Goal: Information Seeking & Learning: Learn about a topic

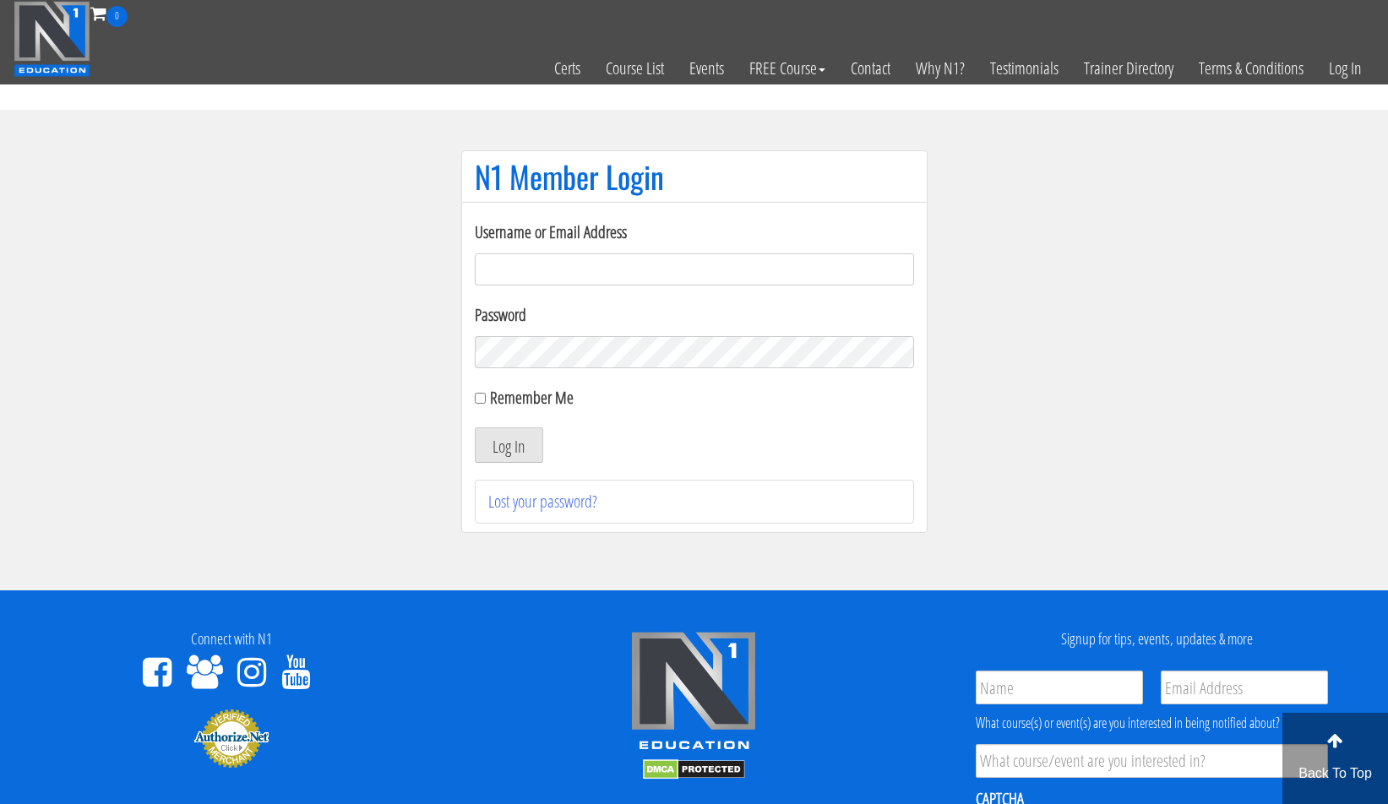
type input "[PERSON_NAME][EMAIL_ADDRESS][DOMAIN_NAME]"
click at [502, 440] on button "Log In" at bounding box center [509, 445] width 68 height 35
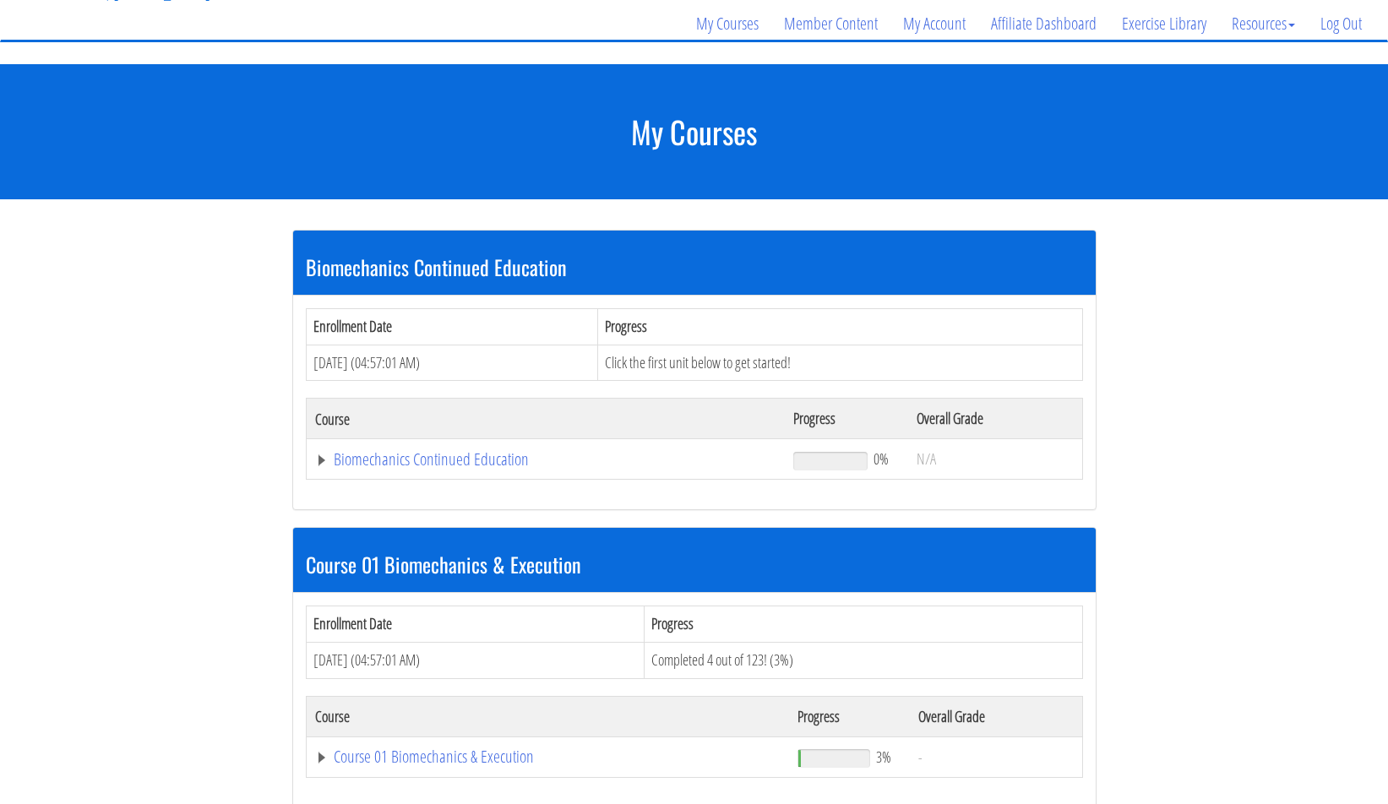
scroll to position [269, 0]
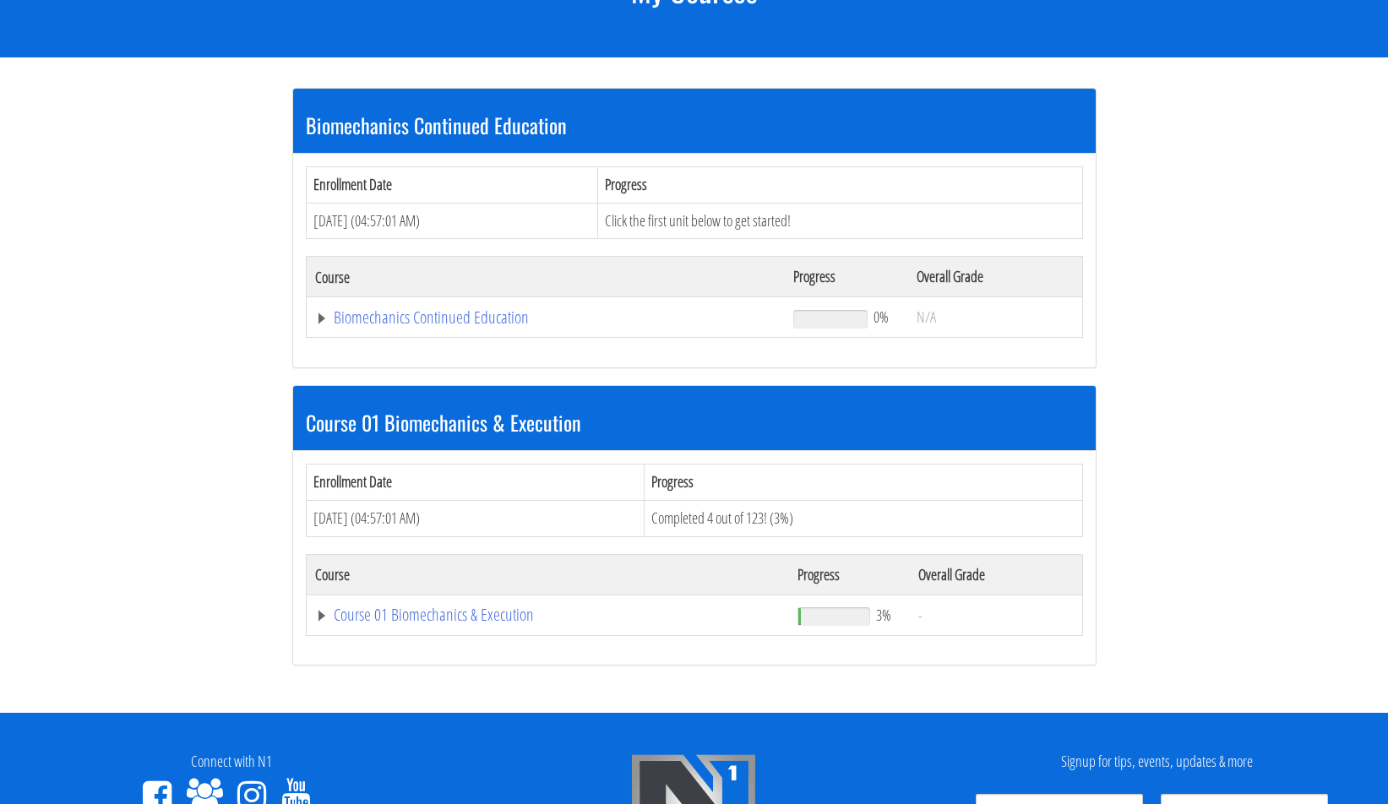
click at [312, 614] on td "Course 01 Biomechanics & Execution" at bounding box center [547, 615] width 483 height 41
click at [358, 613] on link "Course 01 Biomechanics & Execution" at bounding box center [548, 615] width 466 height 17
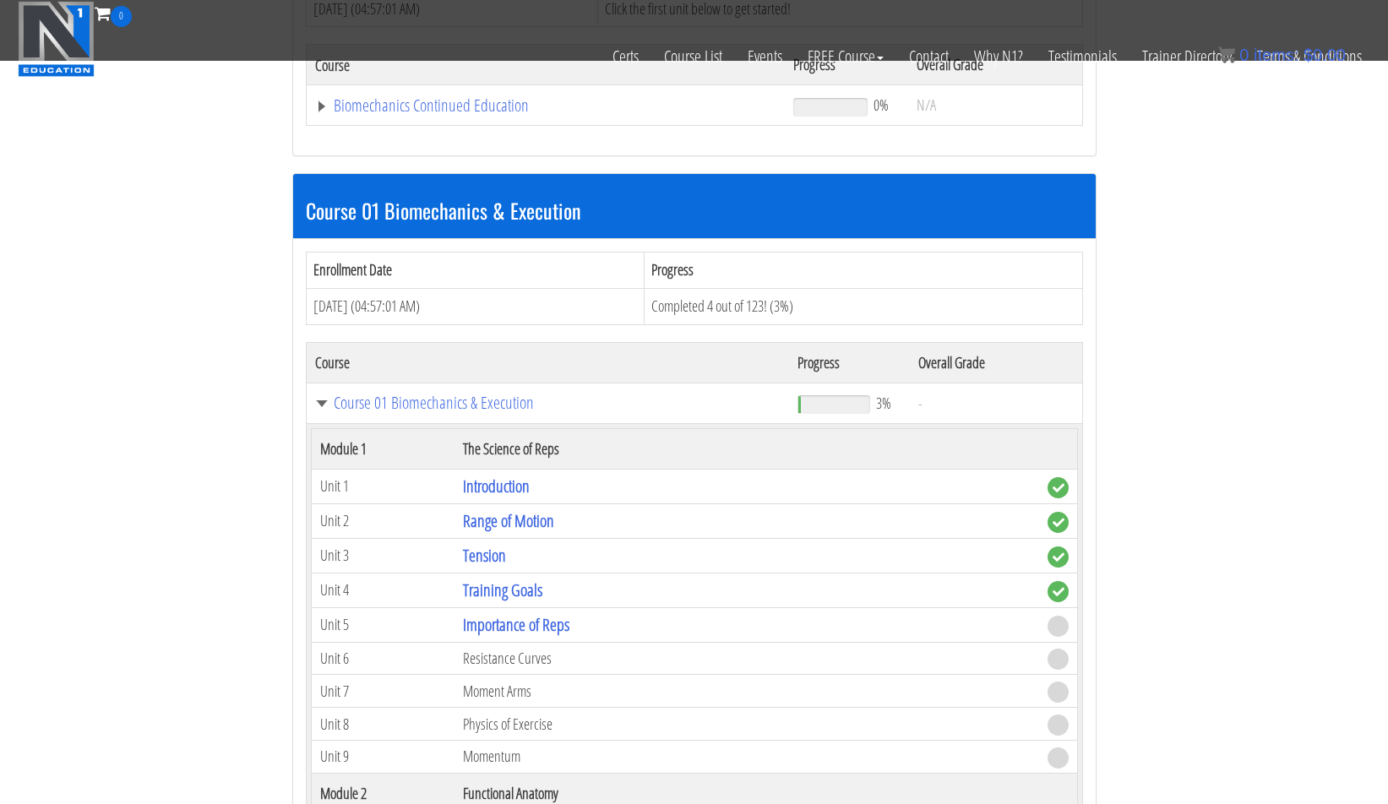
scroll to position [446, 0]
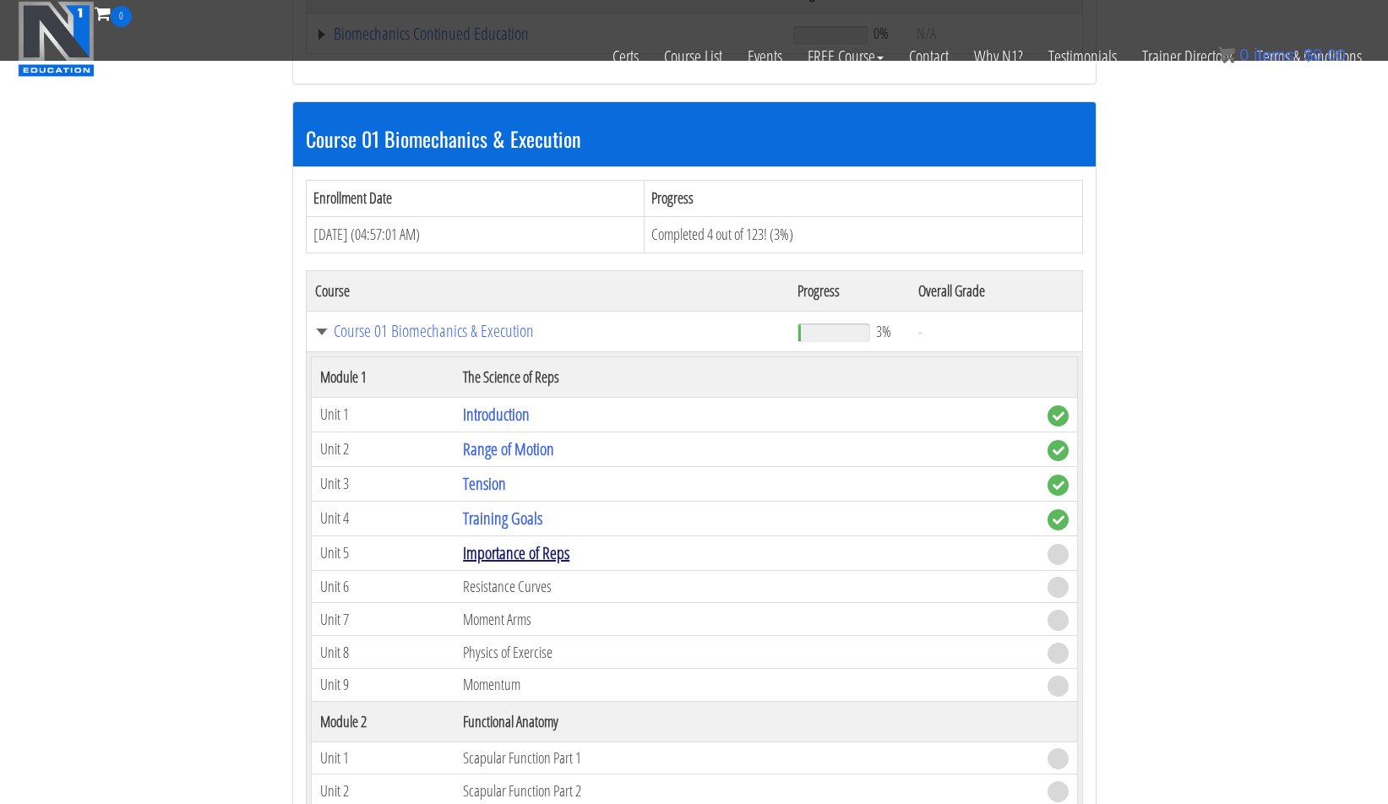
click at [515, 552] on link "Importance of Reps" at bounding box center [516, 553] width 106 height 23
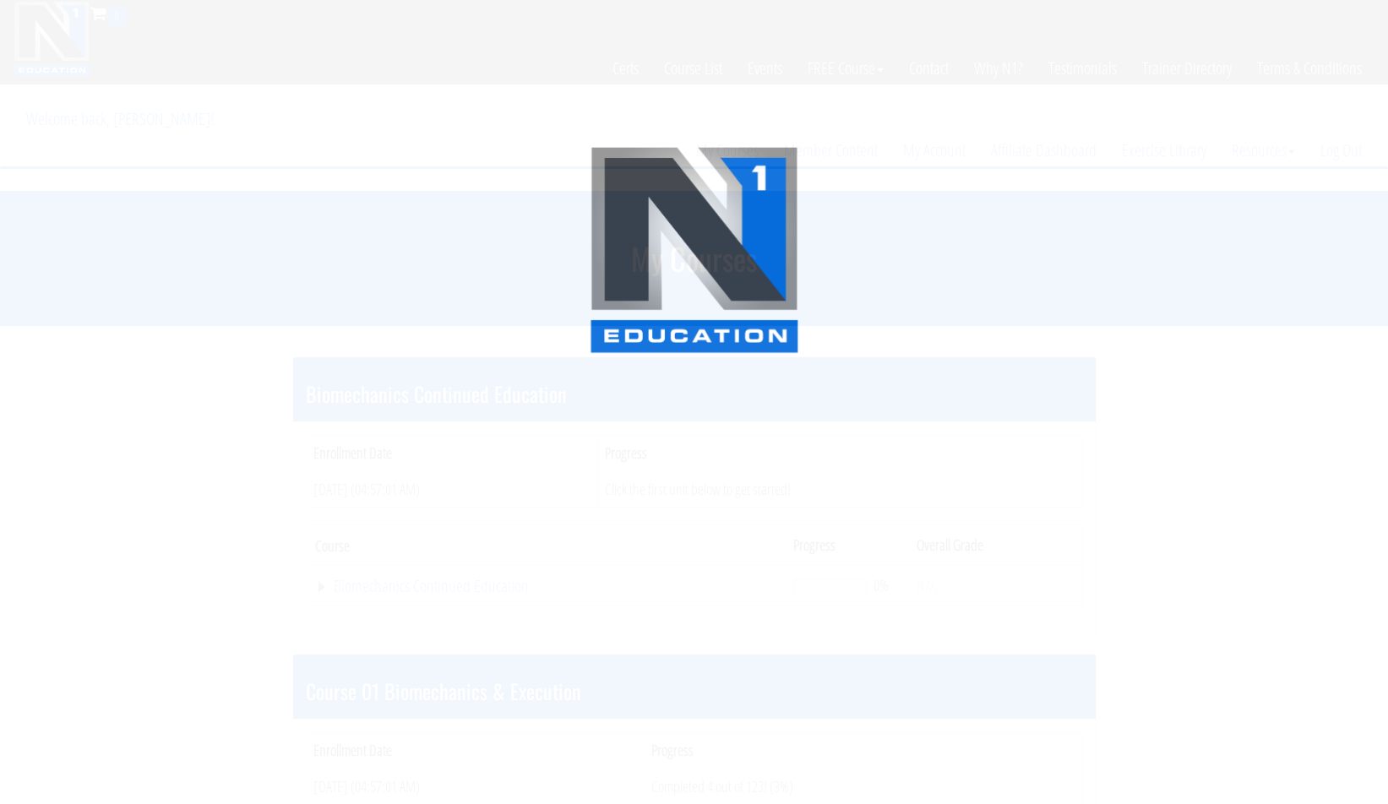
scroll to position [446, 0]
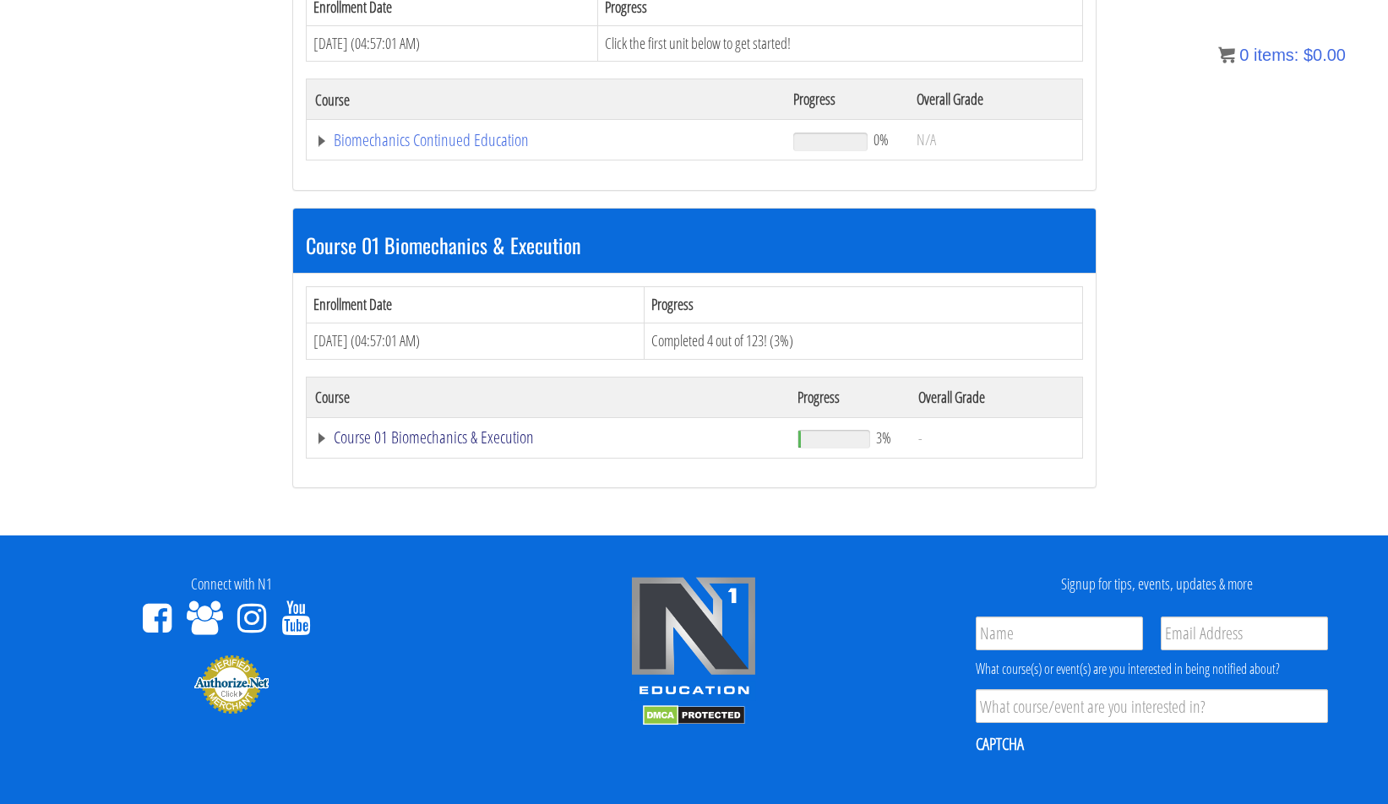
click at [410, 429] on link "Course 01 Biomechanics & Execution" at bounding box center [548, 437] width 466 height 17
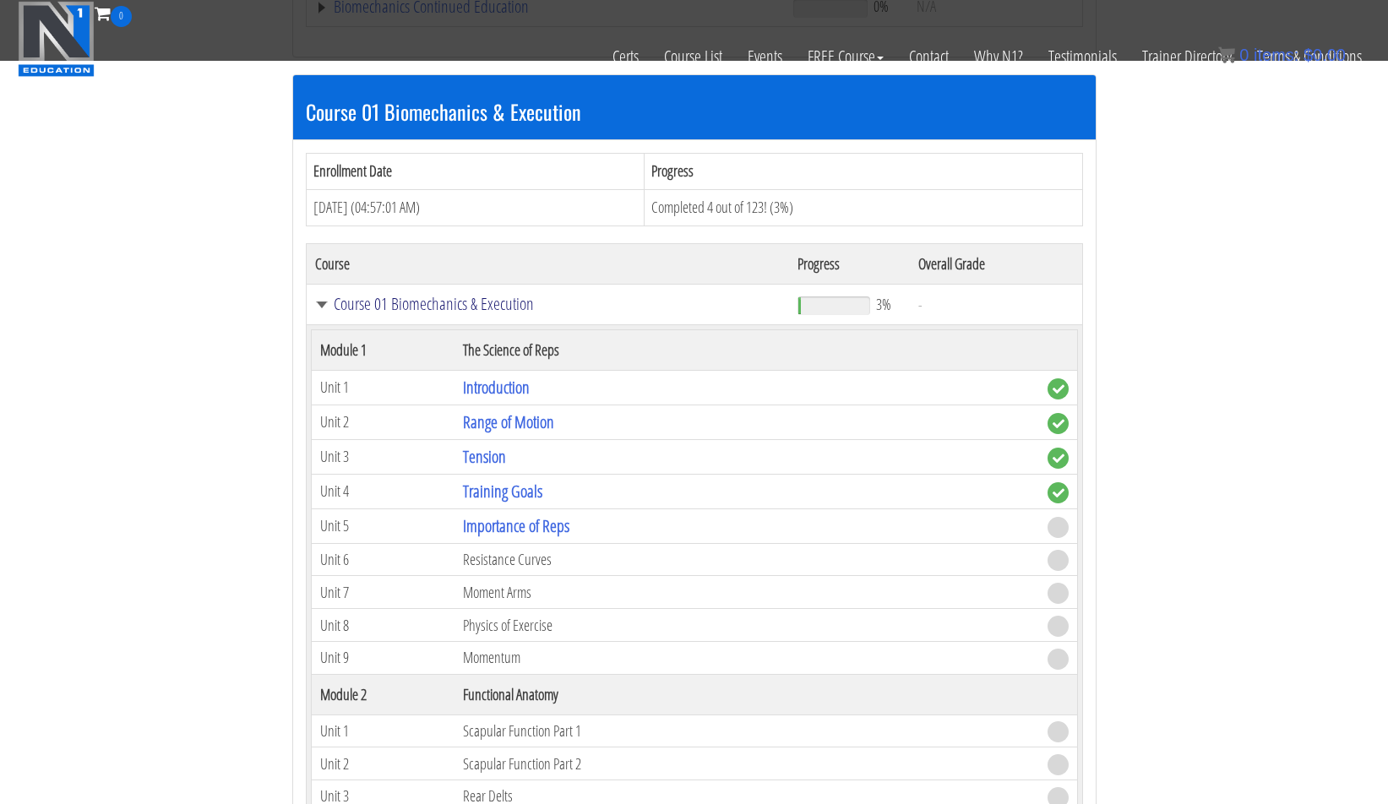
scroll to position [520, 0]
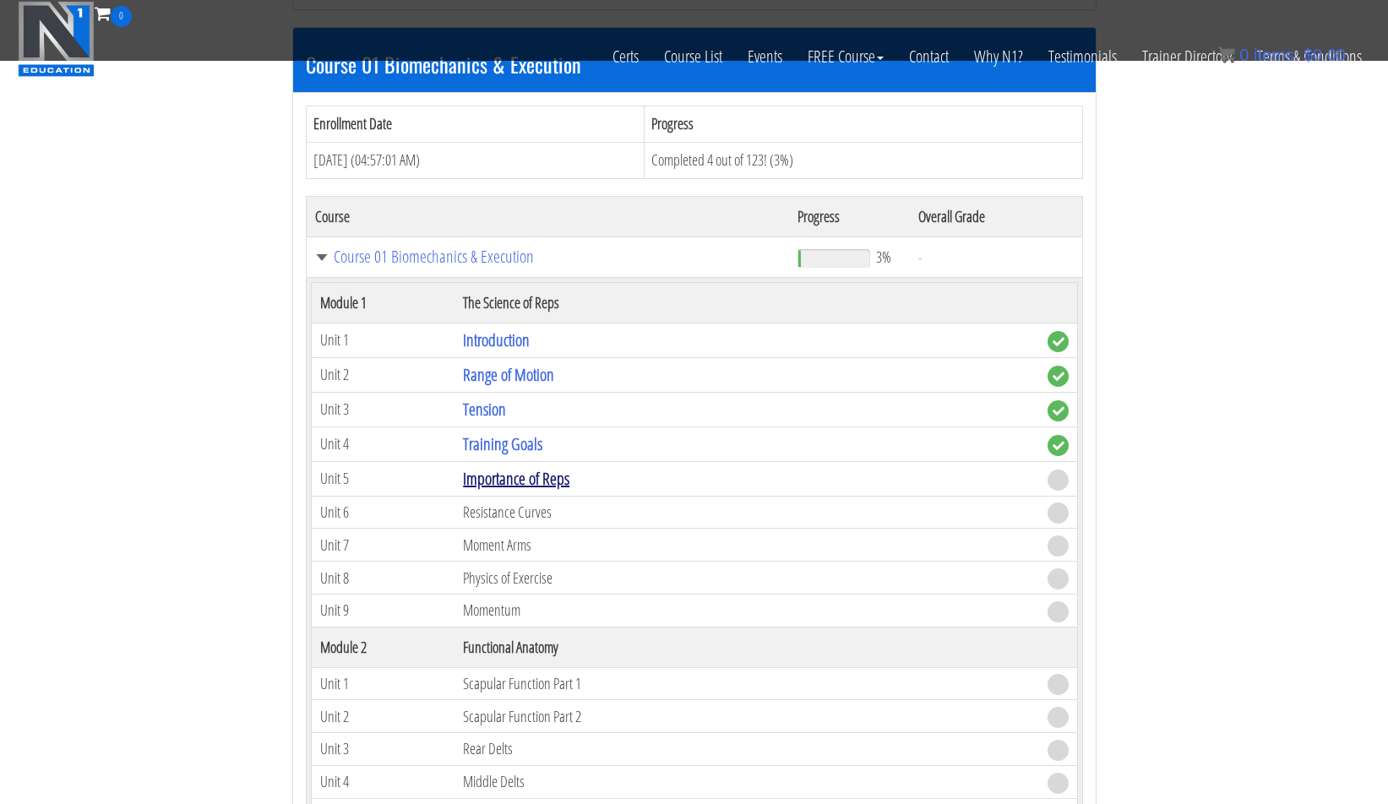
click at [549, 472] on link "Importance of Reps" at bounding box center [516, 478] width 106 height 23
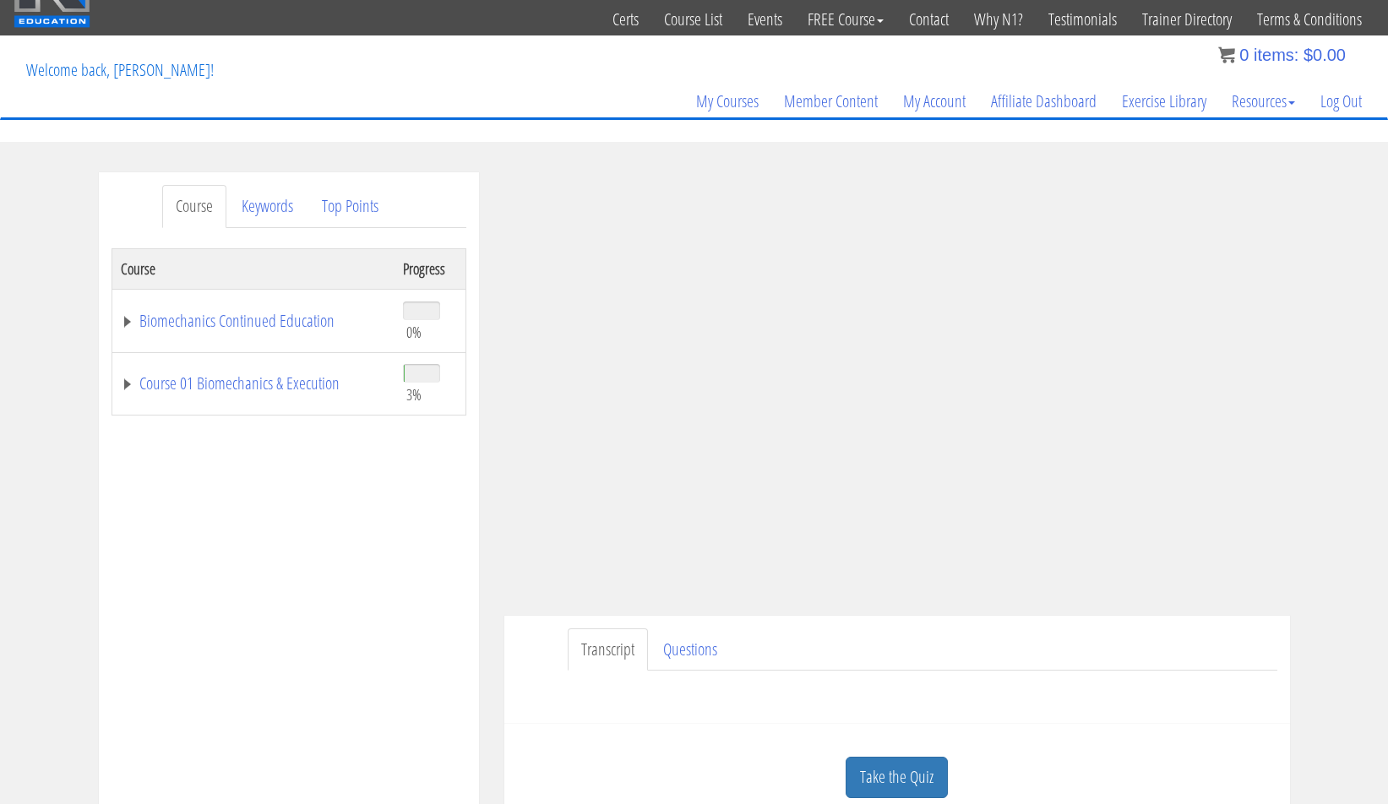
scroll to position [166, 0]
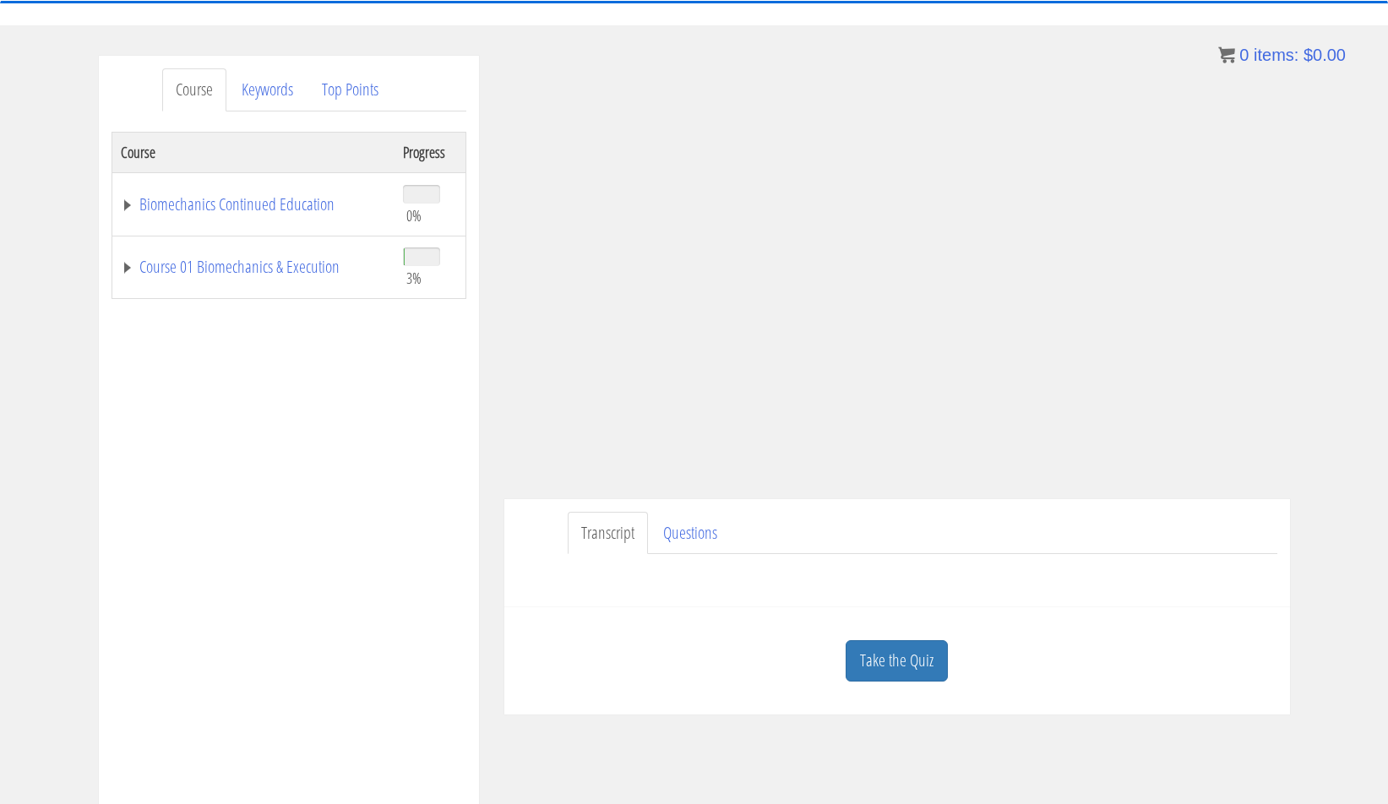
click at [652, 597] on div "Transcript Questions Have a question on this unit? Please submit it here: Name …" at bounding box center [897, 553] width 786 height 109
click at [684, 523] on link "Questions" at bounding box center [690, 533] width 81 height 43
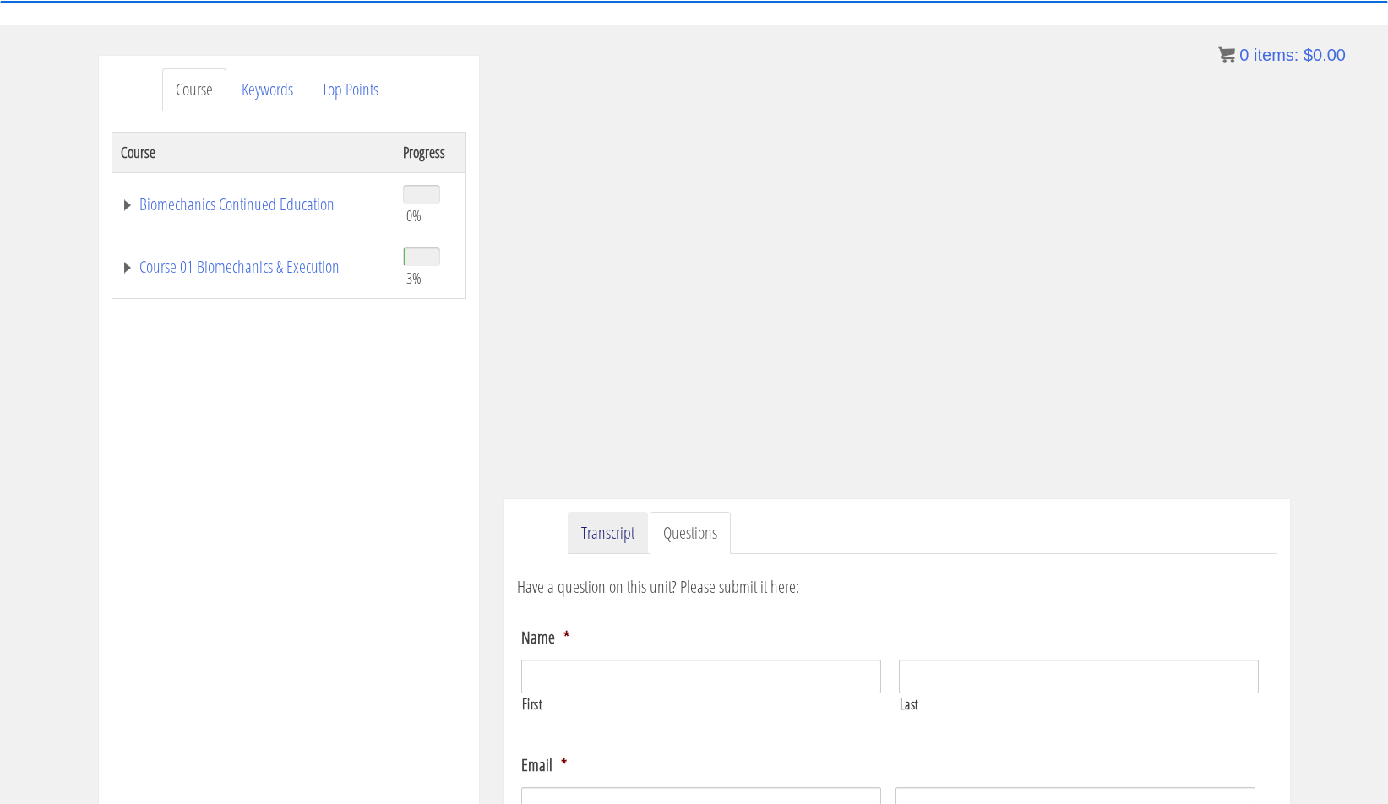
click at [590, 532] on link "Transcript" at bounding box center [608, 533] width 80 height 43
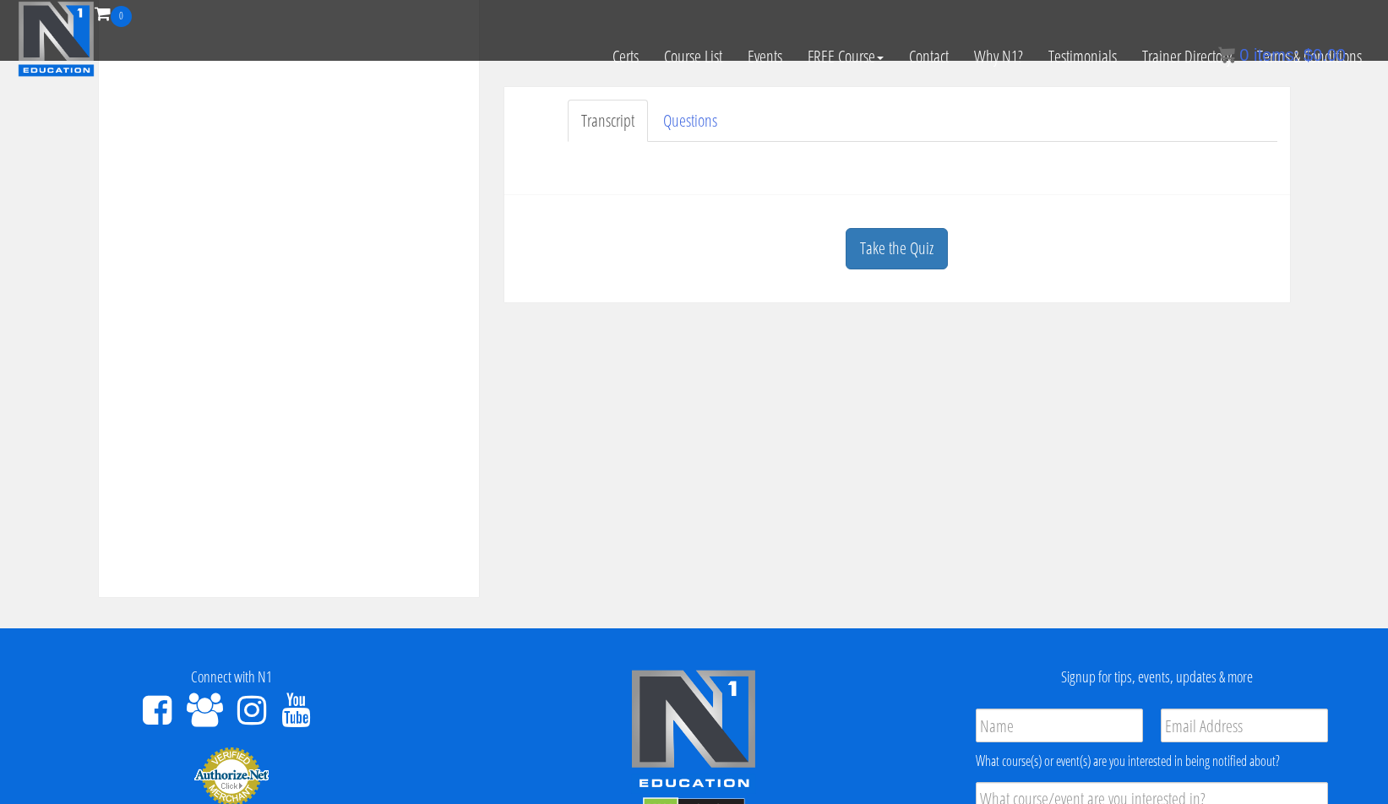
scroll to position [162, 0]
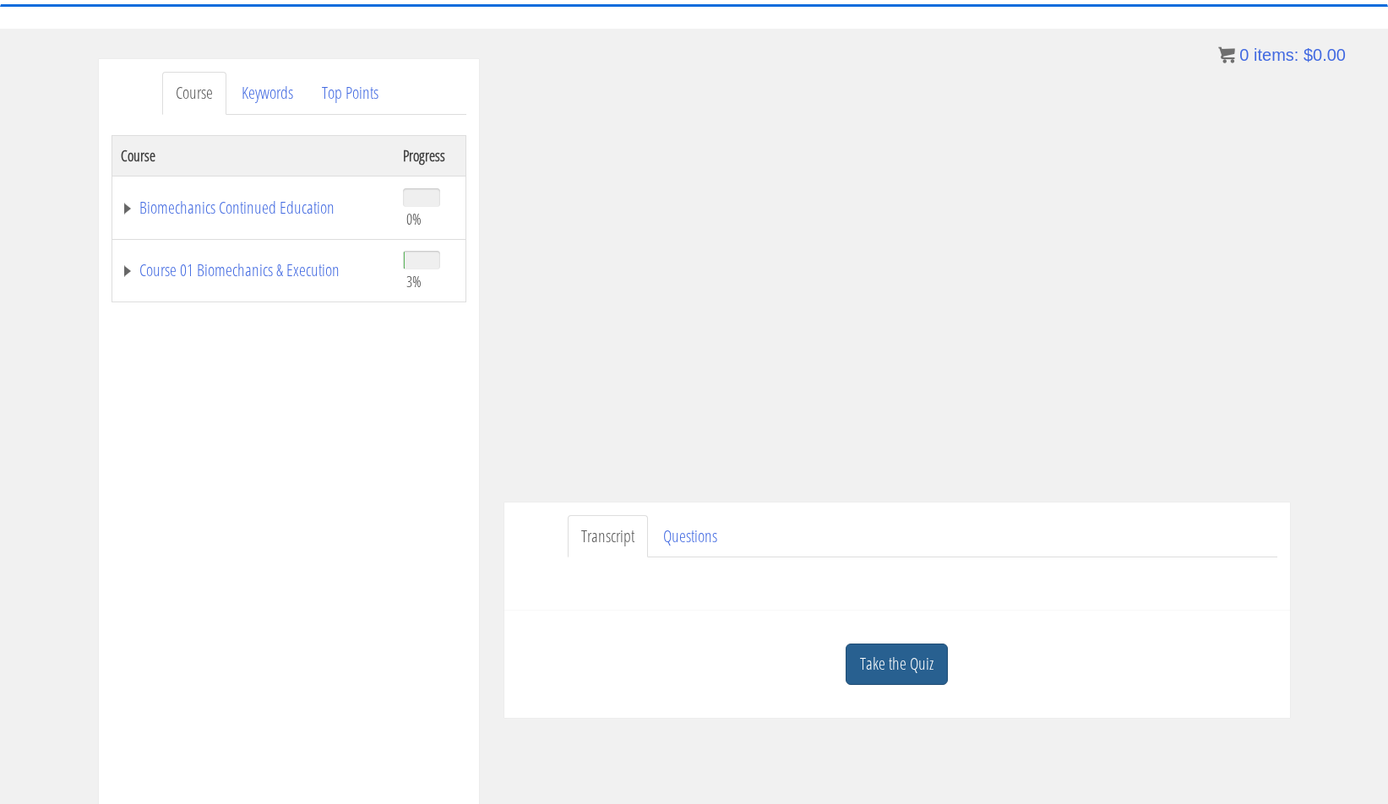
click at [895, 667] on link "Take the Quiz" at bounding box center [897, 664] width 102 height 41
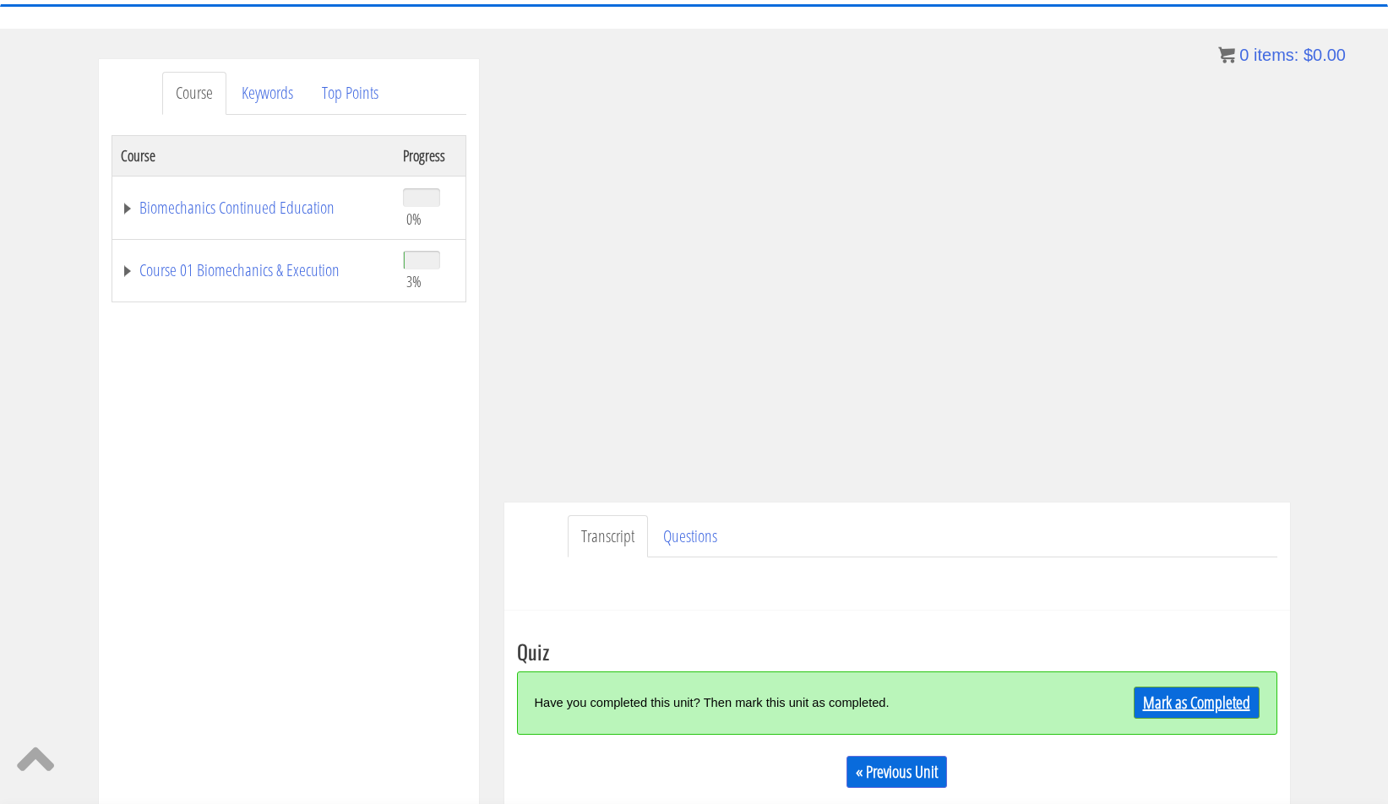
click at [1163, 689] on link "Mark as Completed" at bounding box center [1197, 703] width 126 height 32
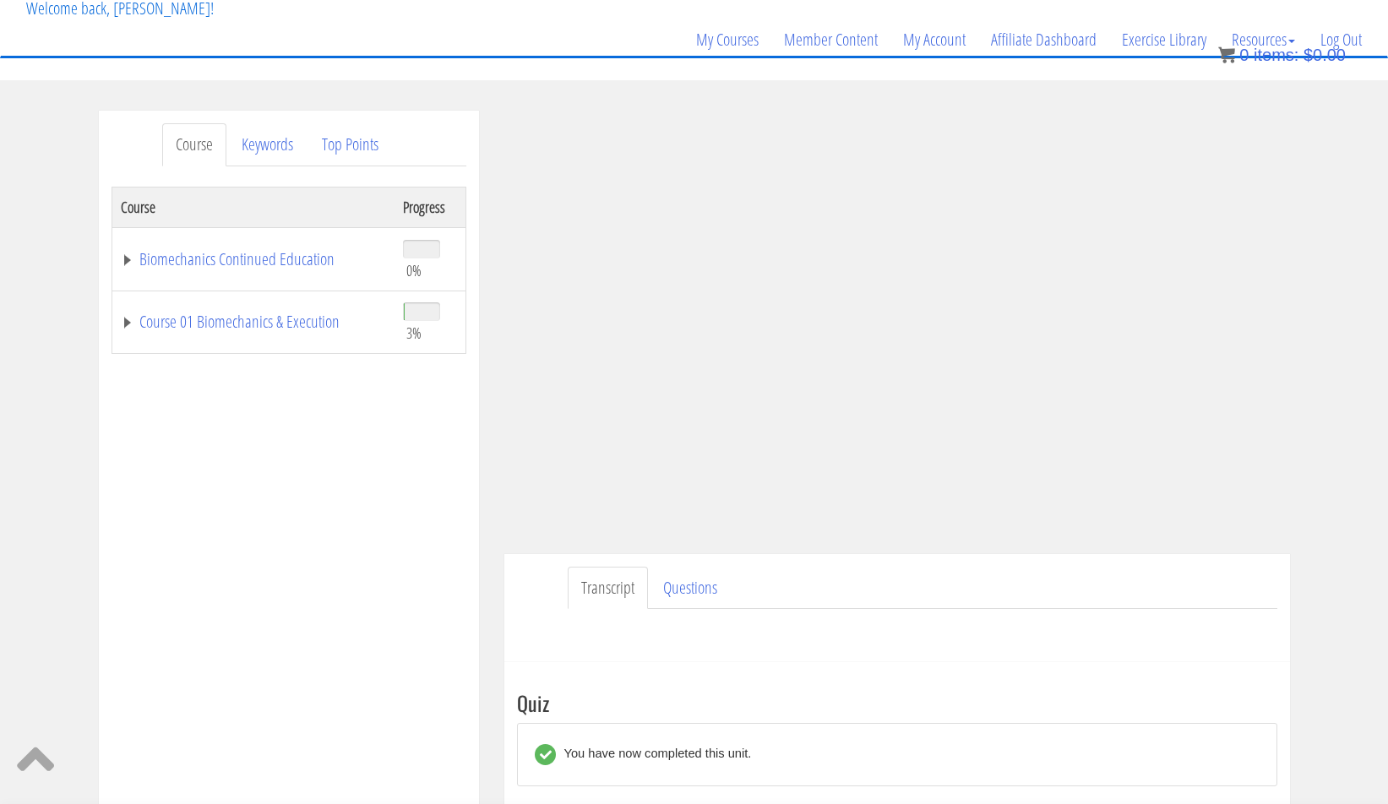
scroll to position [327, 0]
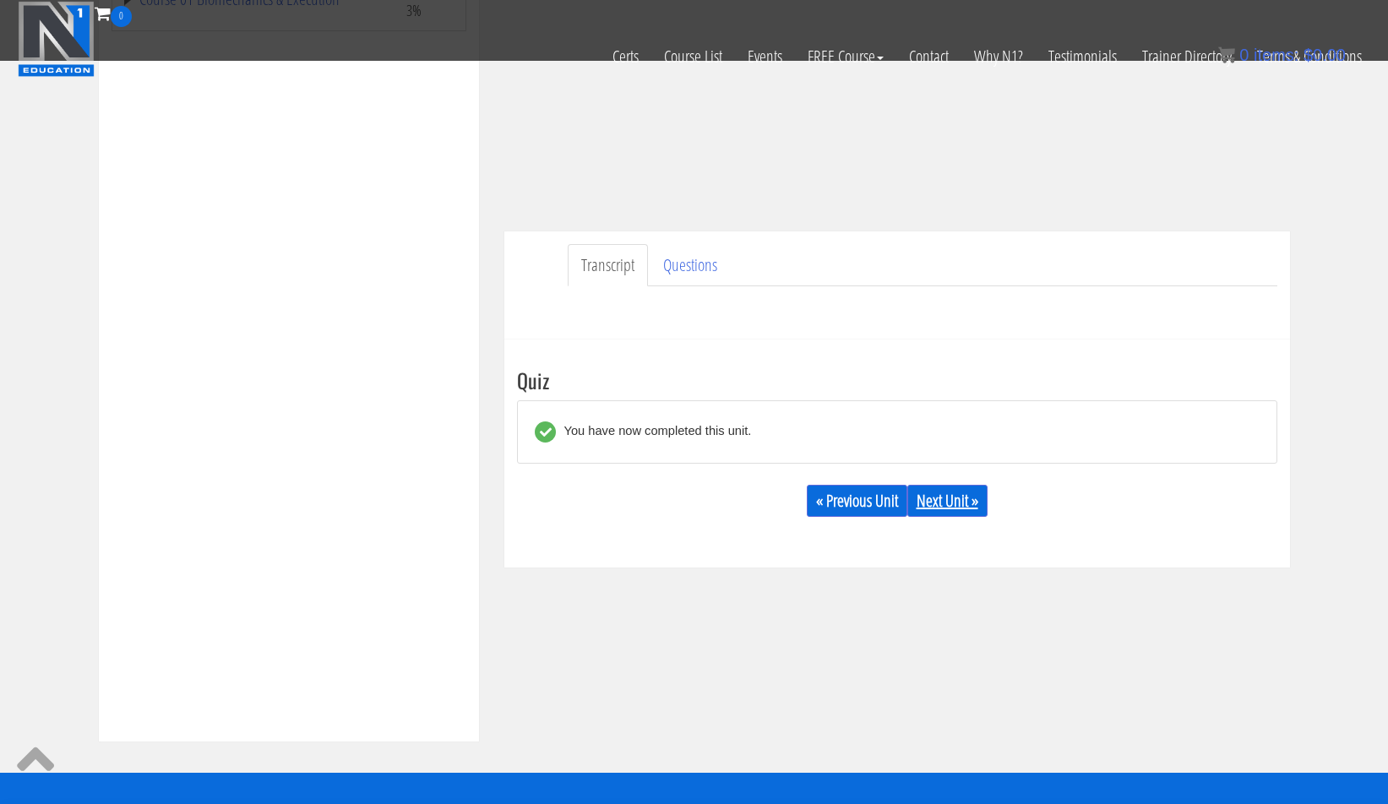
click at [931, 501] on link "Next Unit »" at bounding box center [947, 501] width 80 height 32
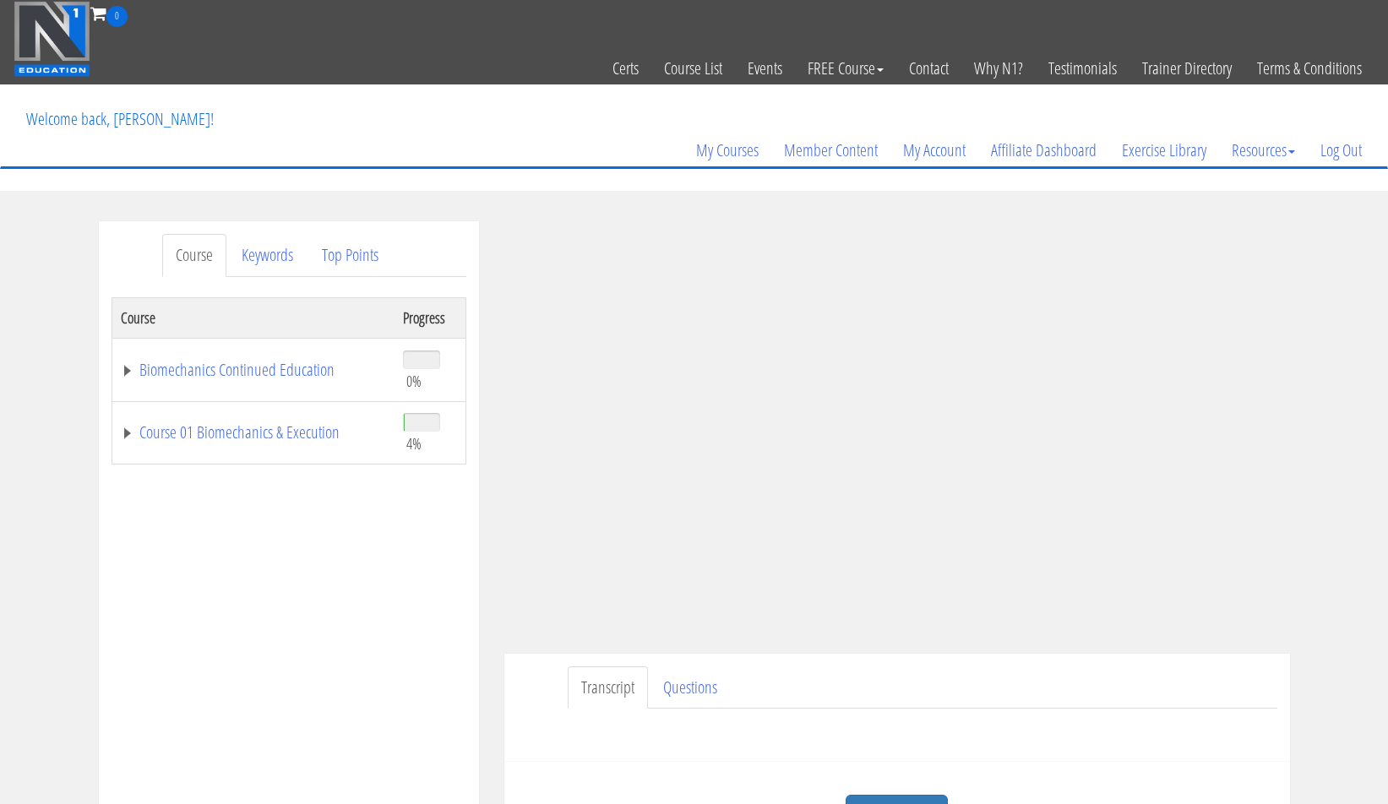
scroll to position [22, 0]
